Goal: Transaction & Acquisition: Purchase product/service

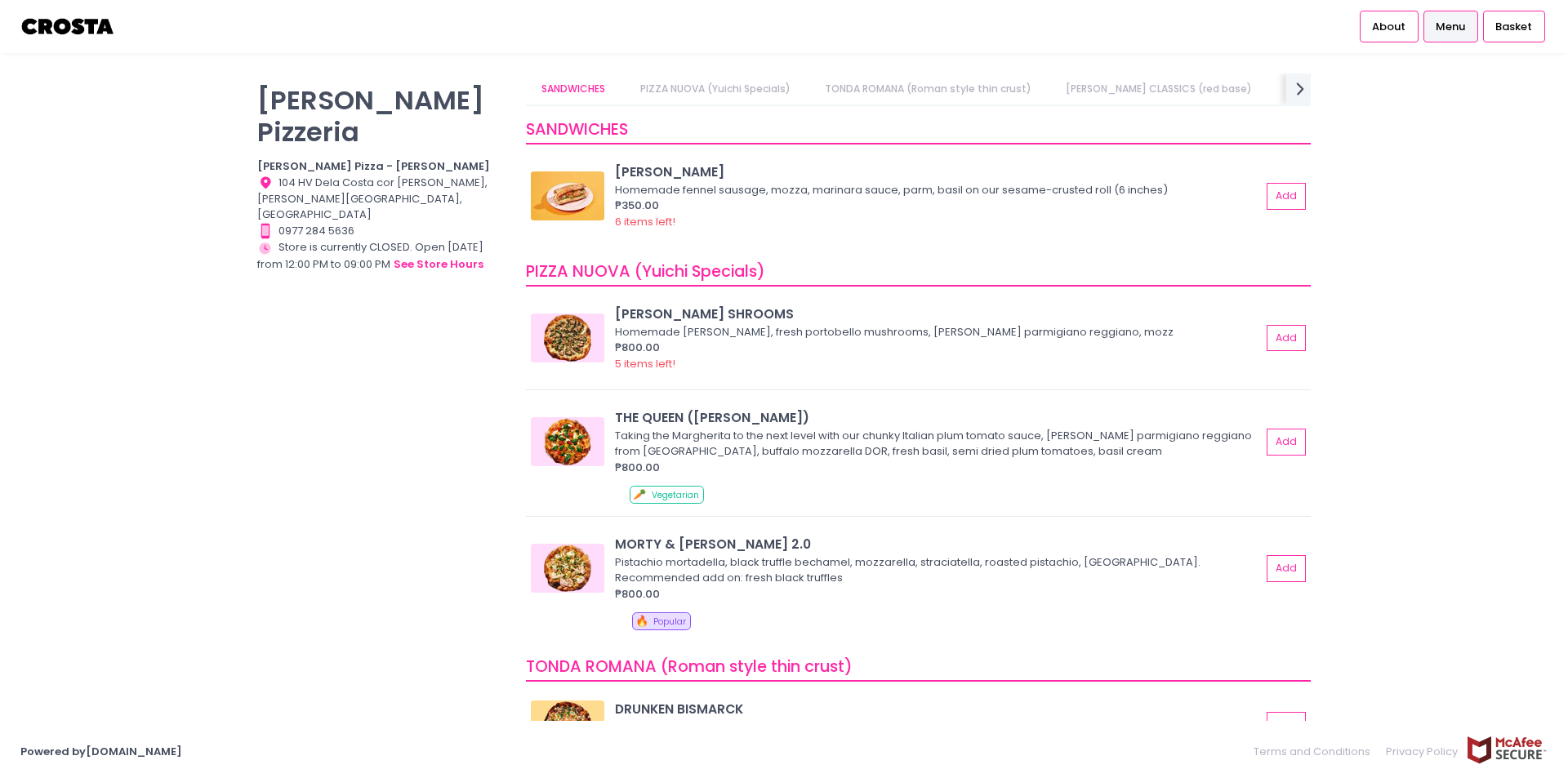
click at [83, 22] on img at bounding box center [68, 26] width 95 height 28
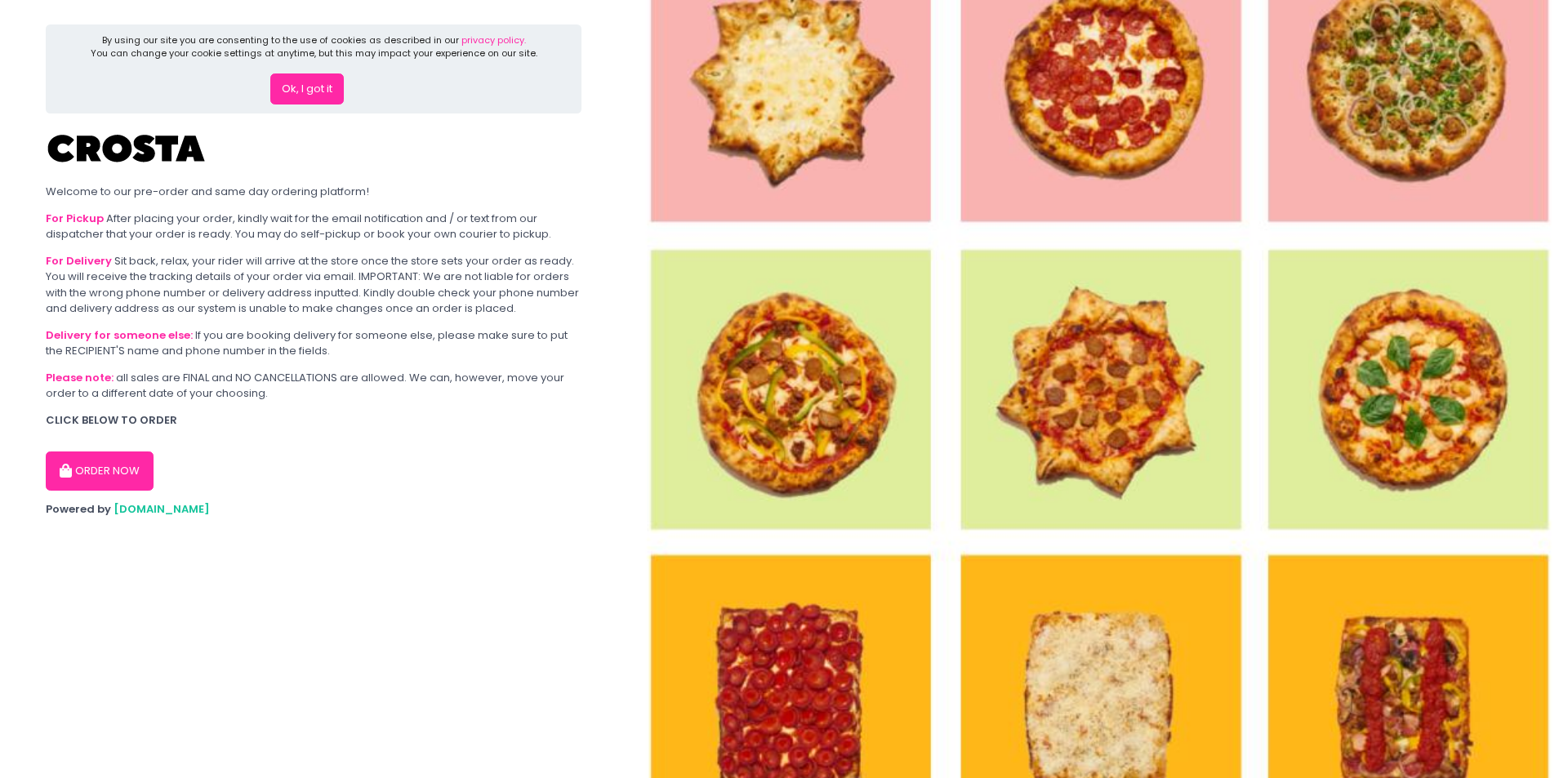
click at [274, 83] on button "Ok, I got it" at bounding box center [307, 89] width 73 height 31
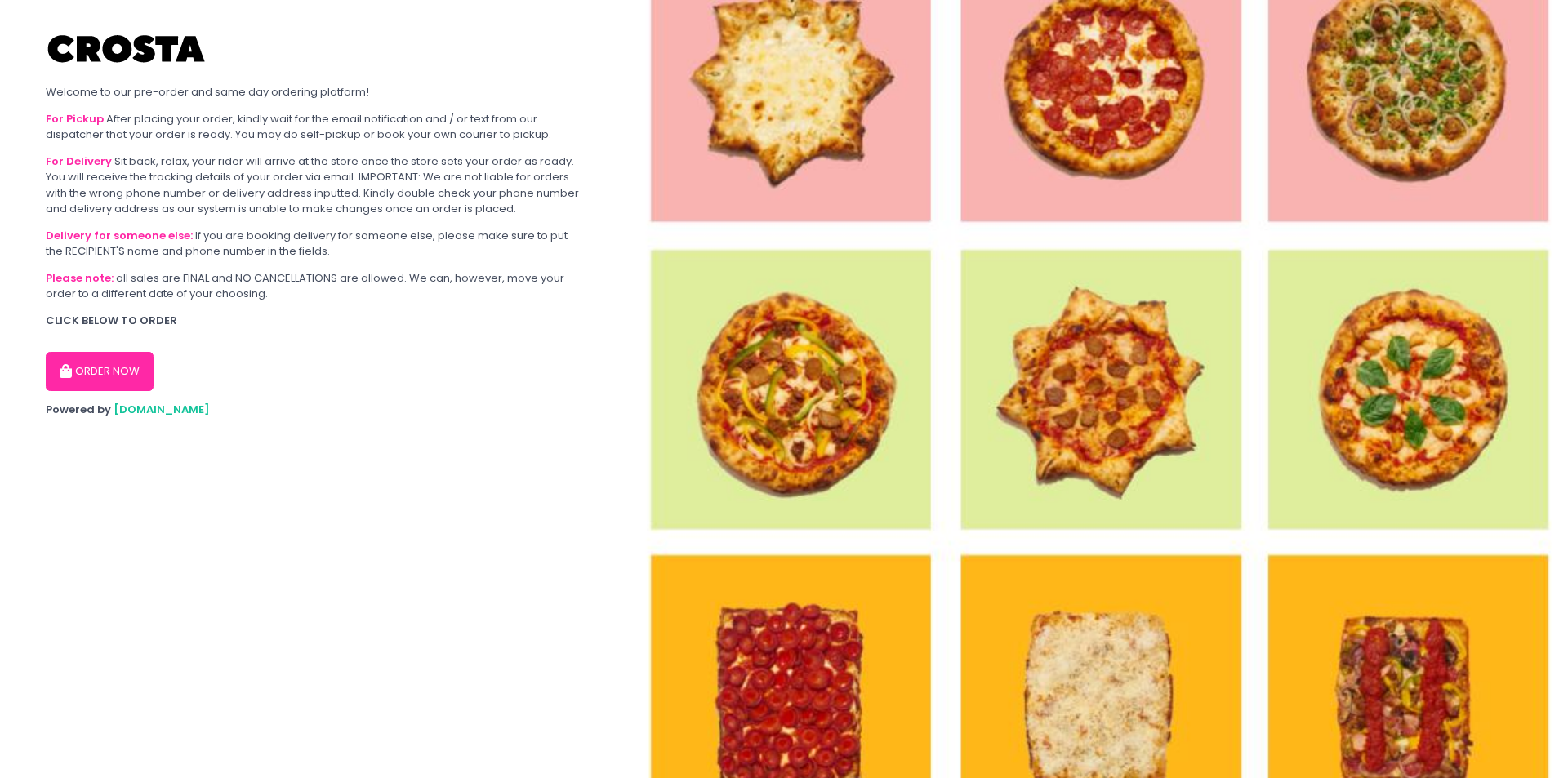
click at [145, 356] on button "ORDER NOW" at bounding box center [100, 371] width 108 height 39
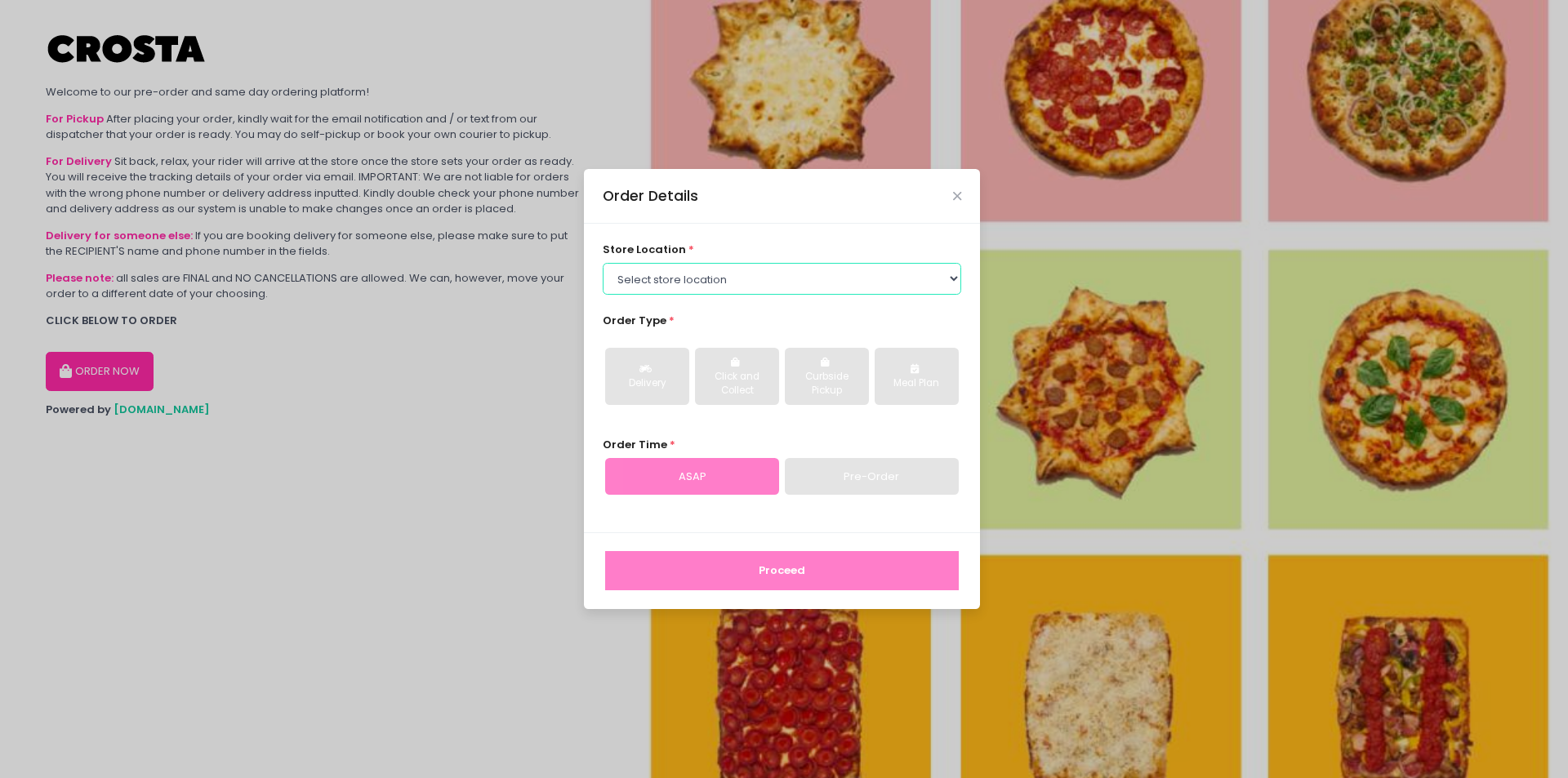
click at [731, 292] on select "Select store location [PERSON_NAME] Pizza - [PERSON_NAME] Pizza - [GEOGRAPHIC_D…" at bounding box center [782, 279] width 359 height 31
select select "5fabb2e53664a8677beaeb89"
click at [602, 263] on select "Select store location [PERSON_NAME] Pizza - [PERSON_NAME] Pizza - [GEOGRAPHIC_D…" at bounding box center [782, 279] width 359 height 31
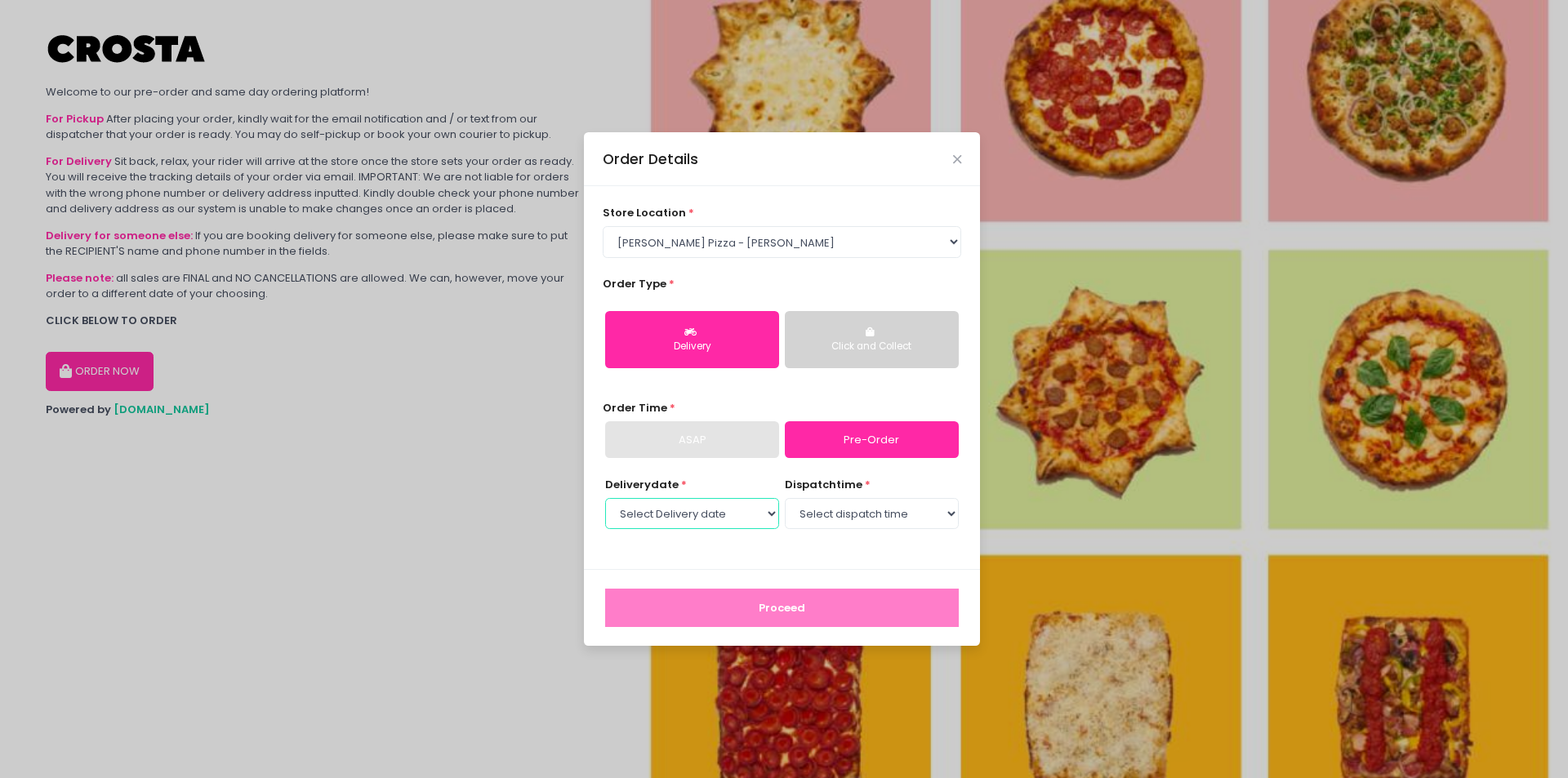
click at [726, 520] on select "Select Delivery date [DATE] [DATE] [DATE]" at bounding box center [692, 513] width 174 height 31
select select "[DATE]"
click at [605, 498] on select "Select Delivery date [DATE] [DATE] [DATE]" at bounding box center [692, 513] width 174 height 31
click at [876, 512] on select "Select dispatch time 12:00 PM - 12:30 PM 12:30 PM - 01:00 PM 01:00 PM - 01:30 P…" at bounding box center [872, 513] width 174 height 31
select select "12:00"
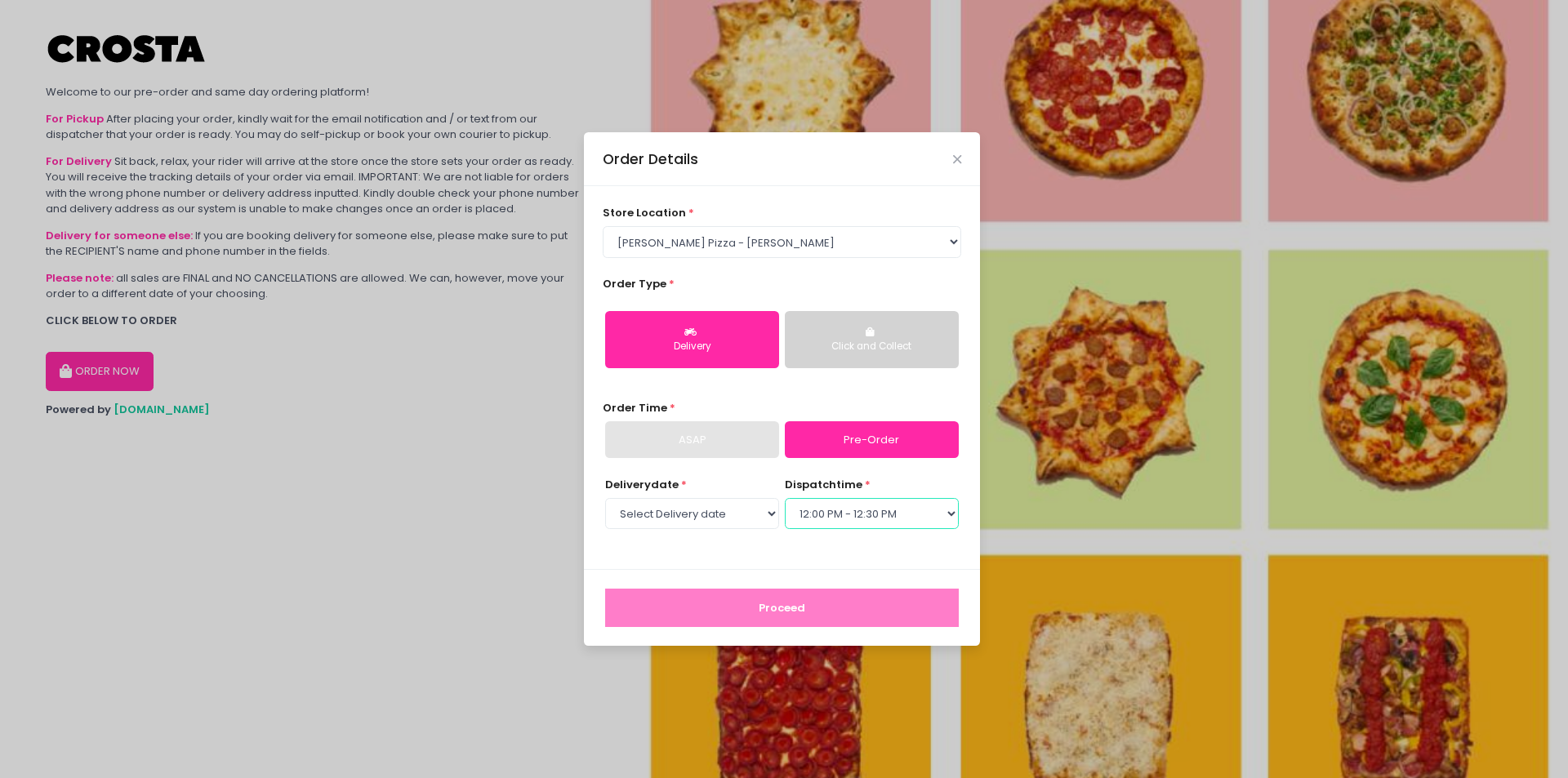
click at [785, 498] on select "Select dispatch time 12:00 PM - 12:30 PM 12:30 PM - 01:00 PM 01:00 PM - 01:30 P…" at bounding box center [872, 513] width 174 height 31
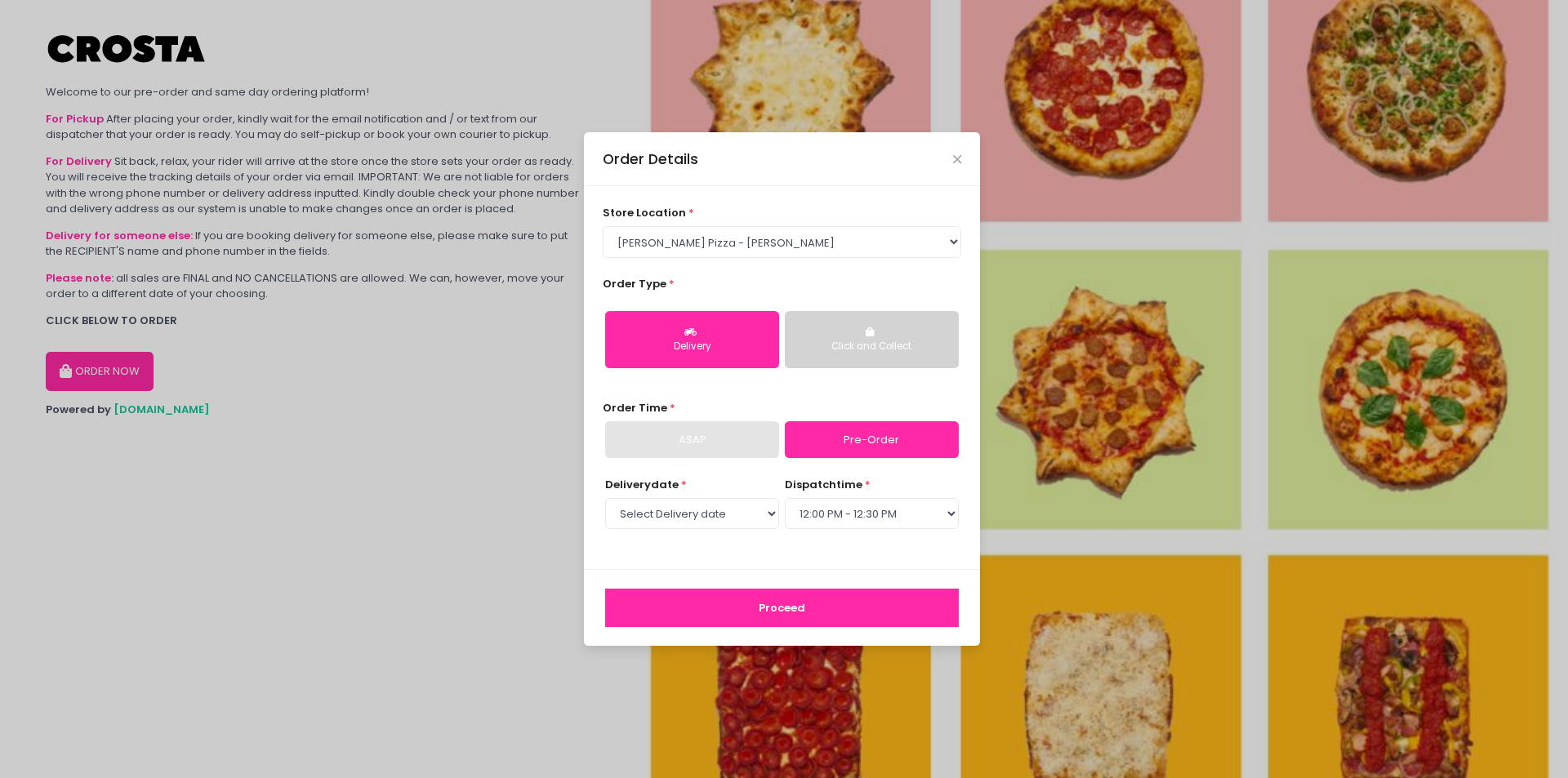
click at [820, 606] on button "Proceed" at bounding box center [782, 608] width 354 height 39
